Goal: Information Seeking & Learning: Understand process/instructions

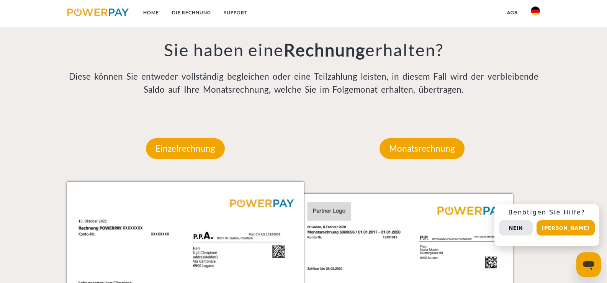
scroll to position [651, 0]
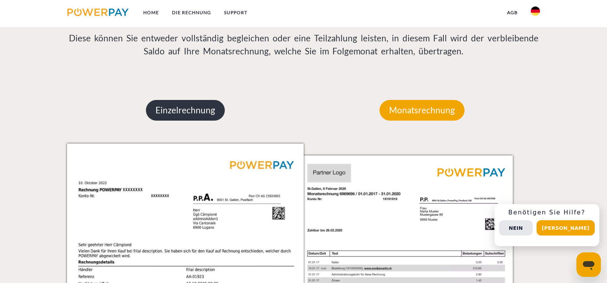
click at [177, 112] on p "Einzelrechnung" at bounding box center [185, 110] width 79 height 21
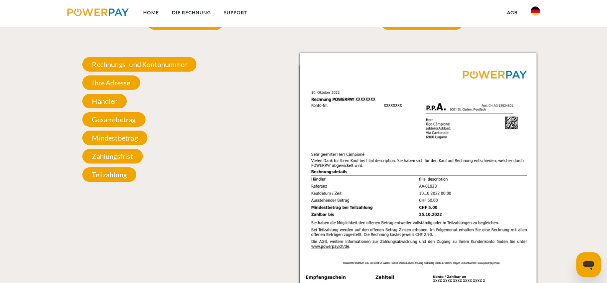
scroll to position [728, 0]
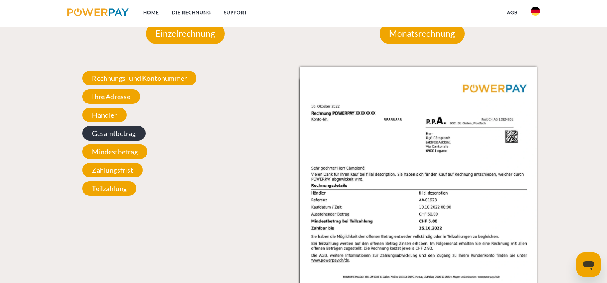
click at [110, 135] on span "Gesamtbetrag" at bounding box center [113, 133] width 63 height 15
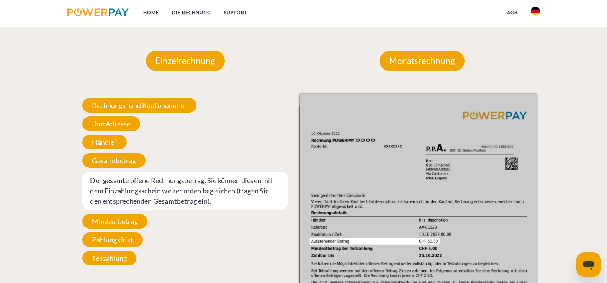
scroll to position [690, 0]
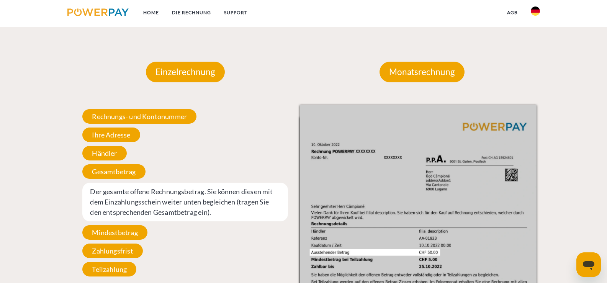
click at [54, 197] on div at bounding box center [30, 240] width 61 height 402
click at [102, 172] on span "Gesamtbetrag" at bounding box center [113, 171] width 63 height 15
click at [61, 173] on div "Einzelrechnung Einzelrechnung Rechnungs- und Kontonummer Ihre Rechnungs –und Ko…" at bounding box center [304, 240] width 486 height 402
click at [102, 117] on span "Rechnungs- und Kontonummer" at bounding box center [139, 116] width 114 height 15
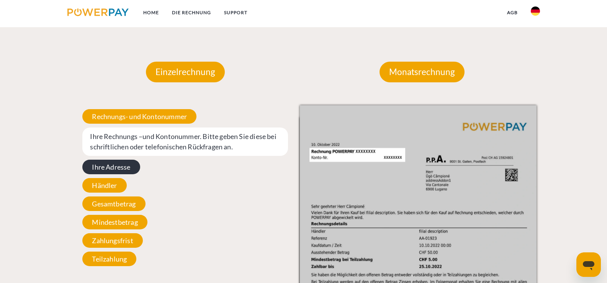
click at [107, 170] on span "Ihre Adresse" at bounding box center [110, 167] width 57 height 15
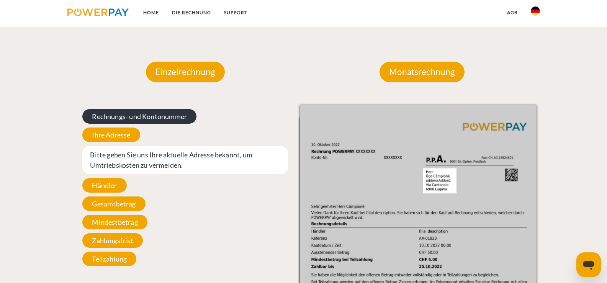
click at [123, 117] on span "Rechnungs- und Kontonummer" at bounding box center [139, 116] width 114 height 15
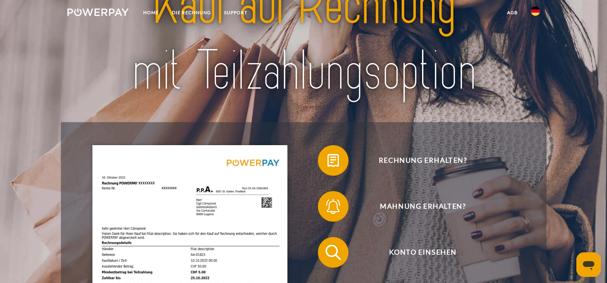
scroll to position [0, 0]
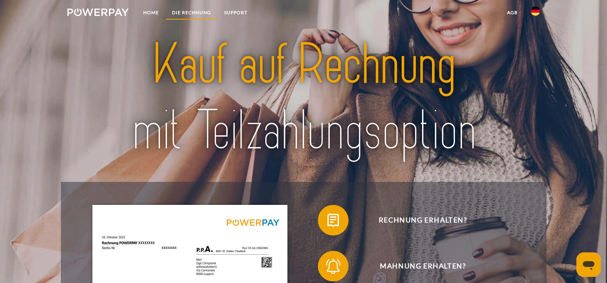
click at [191, 13] on link "DIE RECHNUNG" at bounding box center [192, 13] width 52 height 14
